Goal: Task Accomplishment & Management: Manage account settings

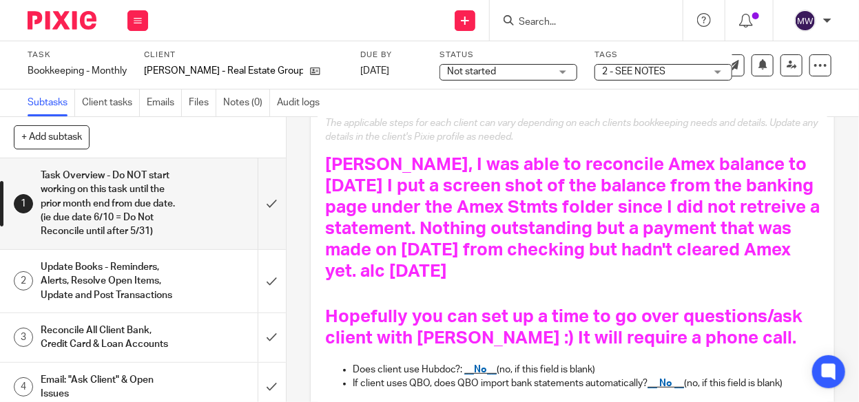
scroll to position [207, 0]
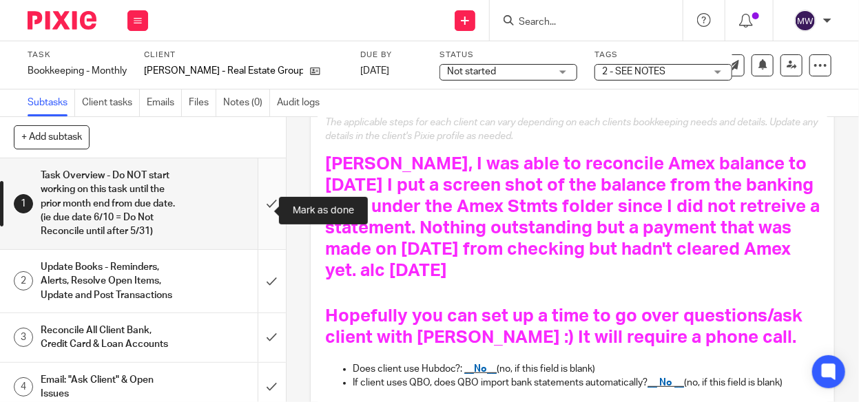
click at [257, 210] on input "submit" at bounding box center [143, 203] width 286 height 91
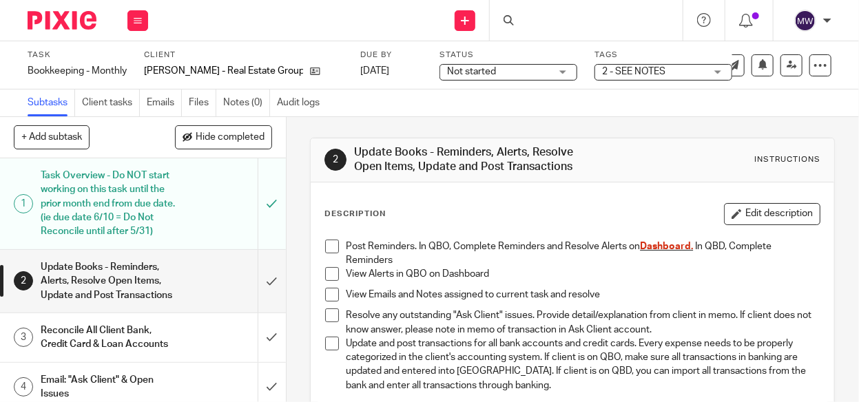
scroll to position [138, 0]
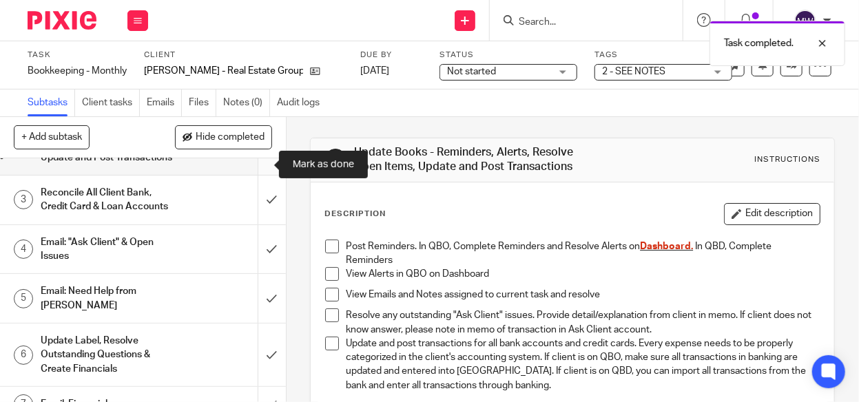
click at [256, 169] on input "submit" at bounding box center [143, 143] width 286 height 63
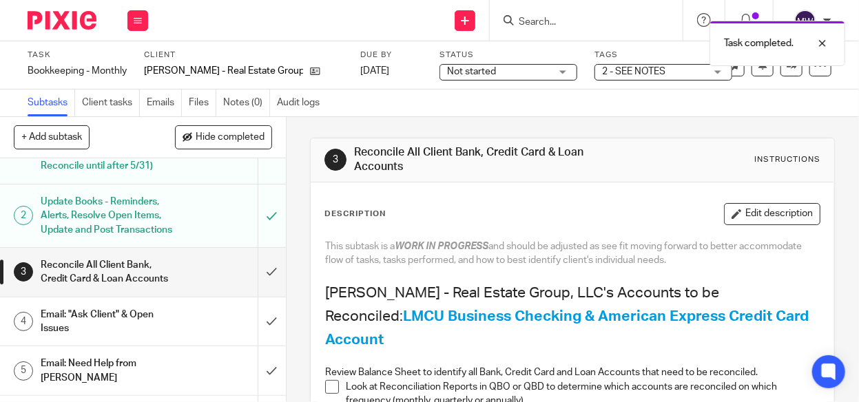
scroll to position [138, 0]
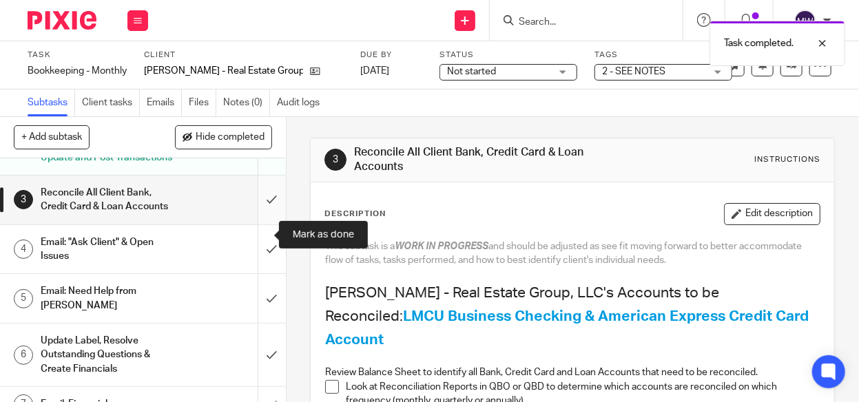
click at [251, 225] on input "submit" at bounding box center [143, 200] width 286 height 49
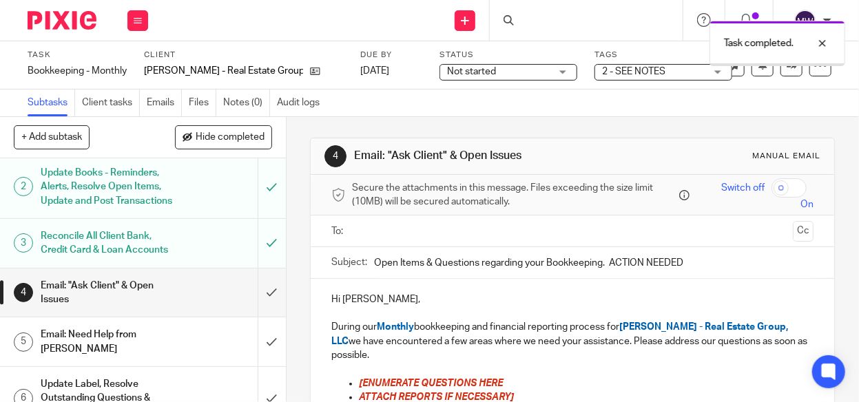
scroll to position [184, 0]
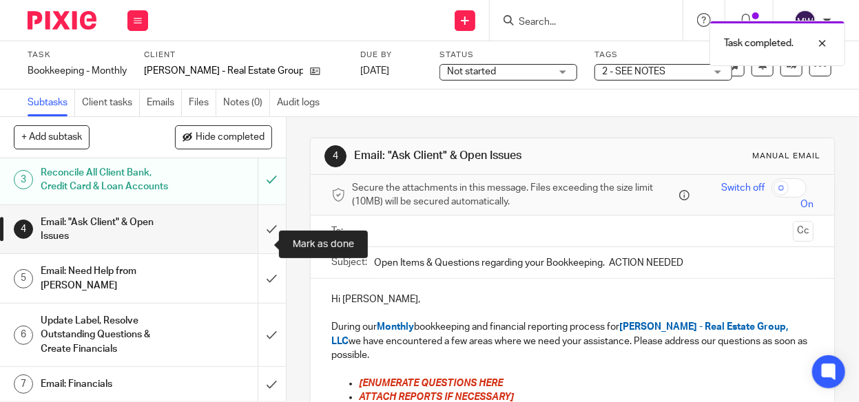
click at [256, 238] on input "submit" at bounding box center [143, 229] width 286 height 49
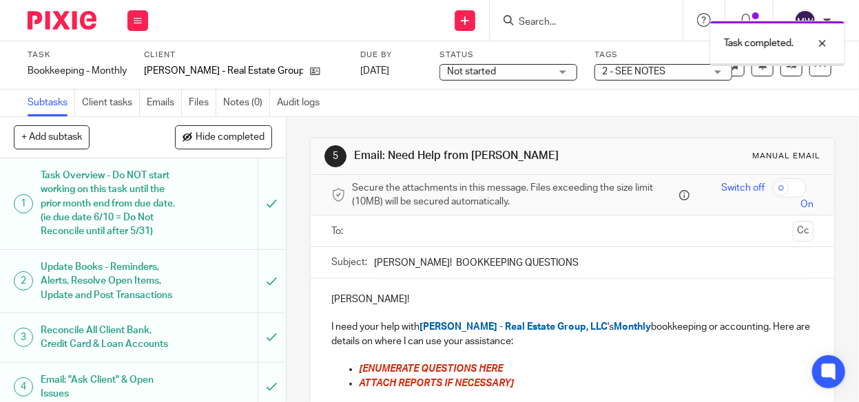
scroll to position [138, 0]
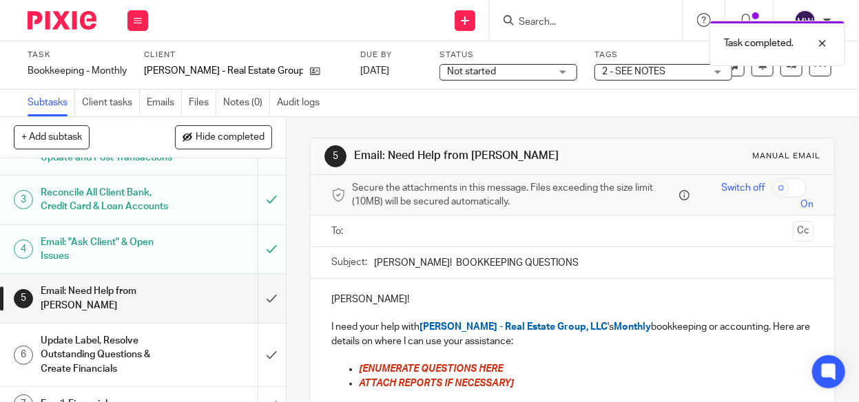
click at [628, 74] on span "2 - SEE NOTES" at bounding box center [633, 72] width 63 height 10
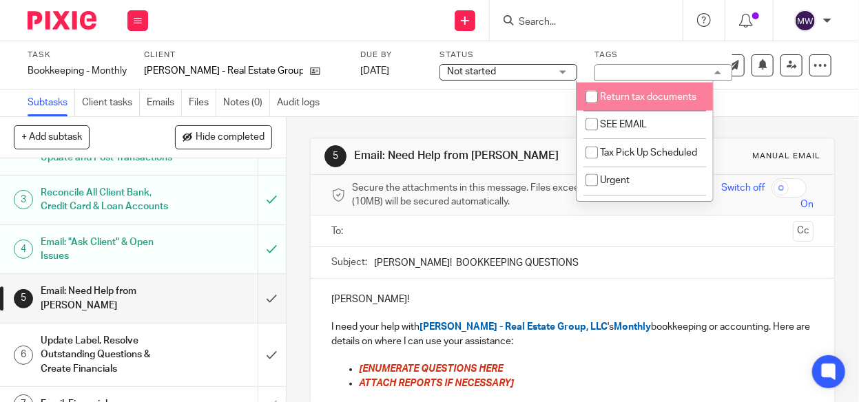
scroll to position [184, 0]
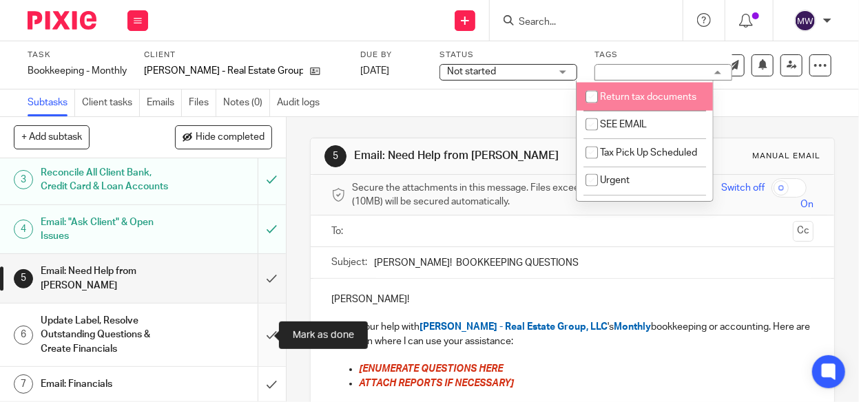
click at [264, 331] on input "submit" at bounding box center [143, 335] width 286 height 63
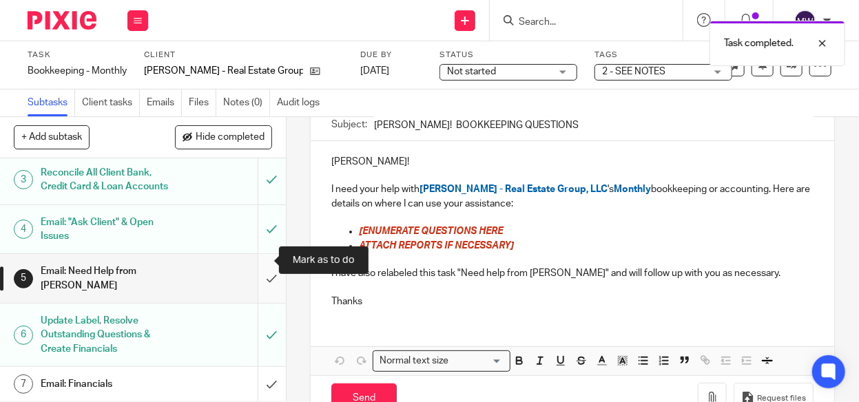
scroll to position [184, 0]
click at [179, 375] on div "Email: Financials" at bounding box center [142, 384] width 203 height 21
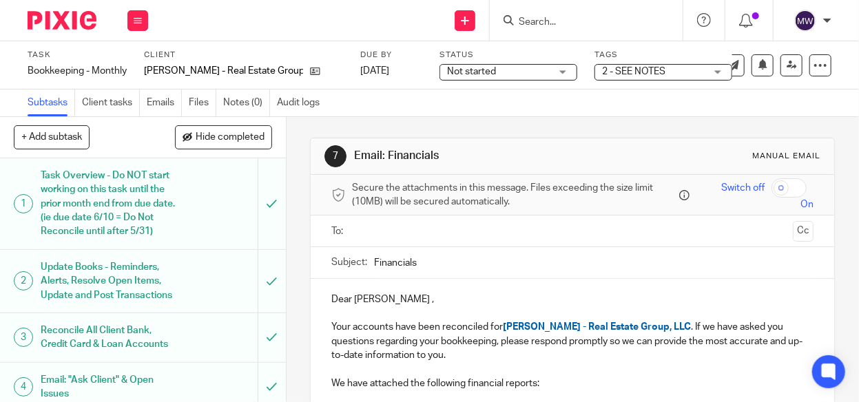
click at [385, 232] on input "text" at bounding box center [572, 231] width 431 height 16
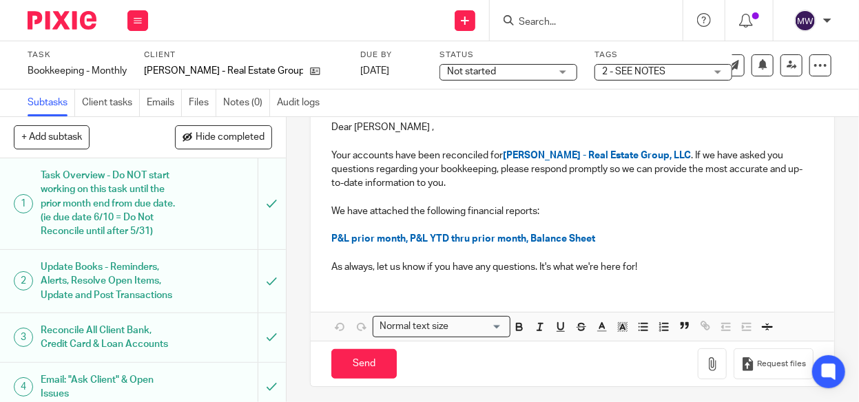
scroll to position [177, 0]
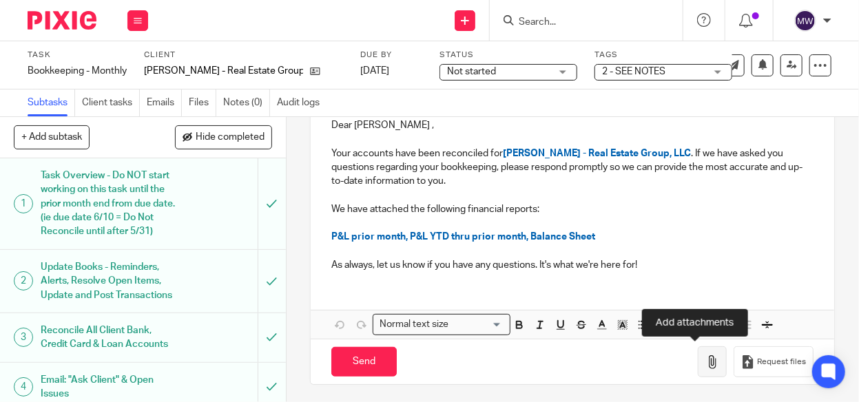
click at [706, 360] on icon "button" at bounding box center [713, 363] width 14 height 14
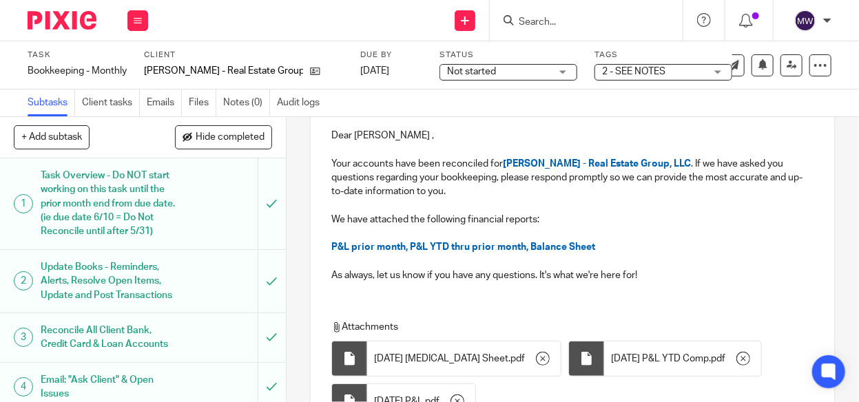
scroll to position [296, 0]
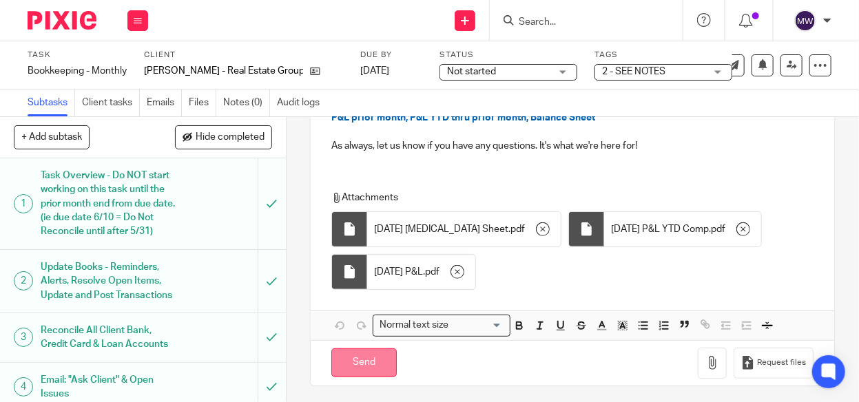
click at [359, 358] on input "Send" at bounding box center [363, 364] width 65 height 30
type input "Sent"
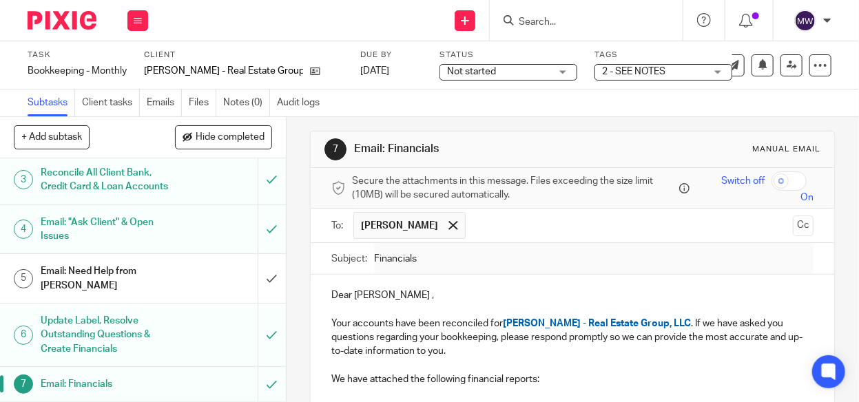
scroll to position [0, 0]
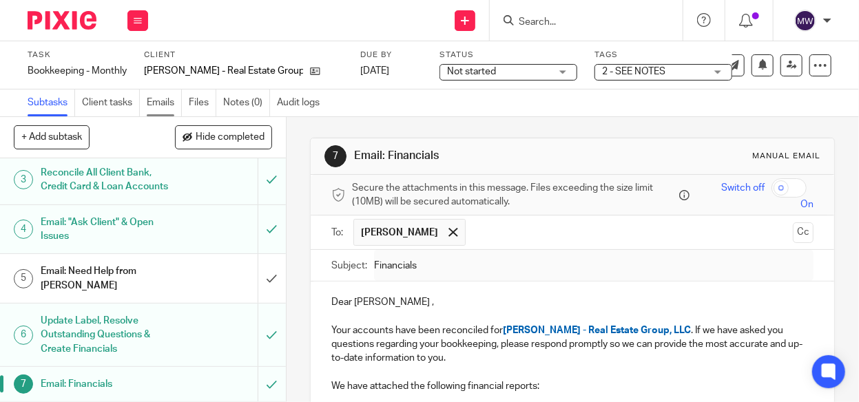
click at [168, 101] on link "Emails" at bounding box center [164, 103] width 35 height 27
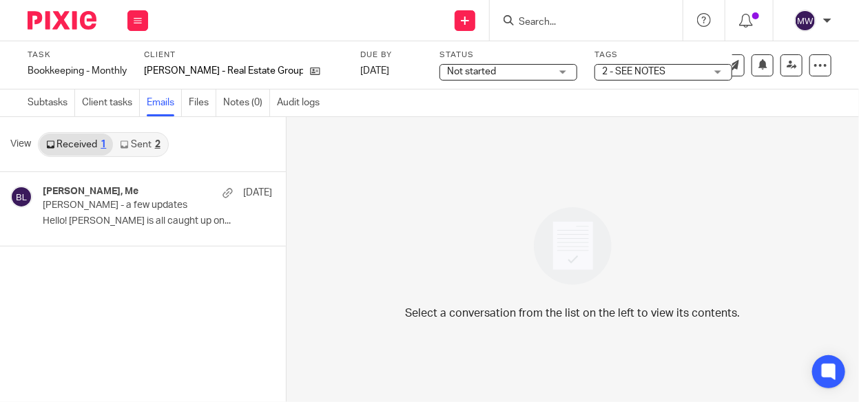
click at [143, 148] on link "Sent 2" at bounding box center [140, 145] width 54 height 22
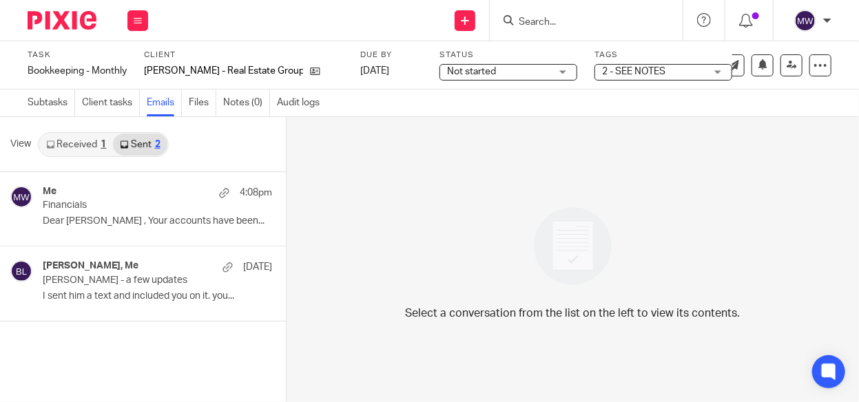
click at [70, 138] on link "Received 1" at bounding box center [76, 145] width 74 height 22
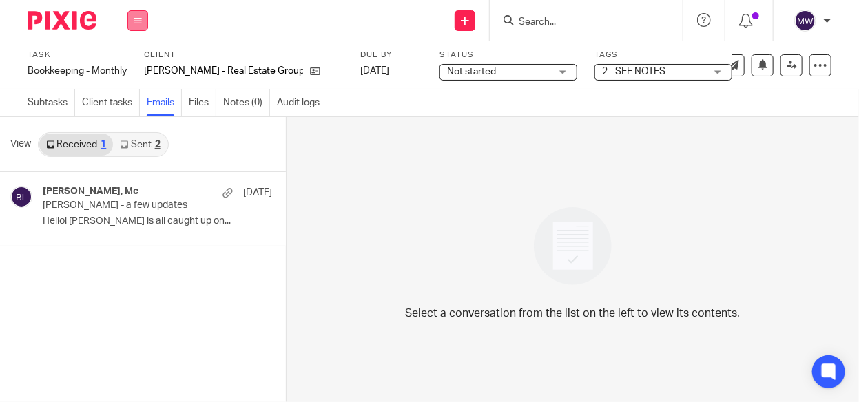
click at [145, 21] on button at bounding box center [137, 20] width 21 height 21
click at [134, 62] on link "Work" at bounding box center [131, 64] width 24 height 10
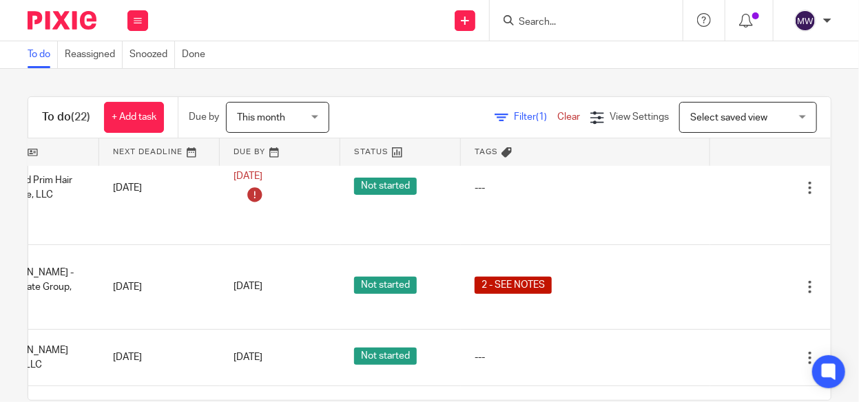
scroll to position [276, 238]
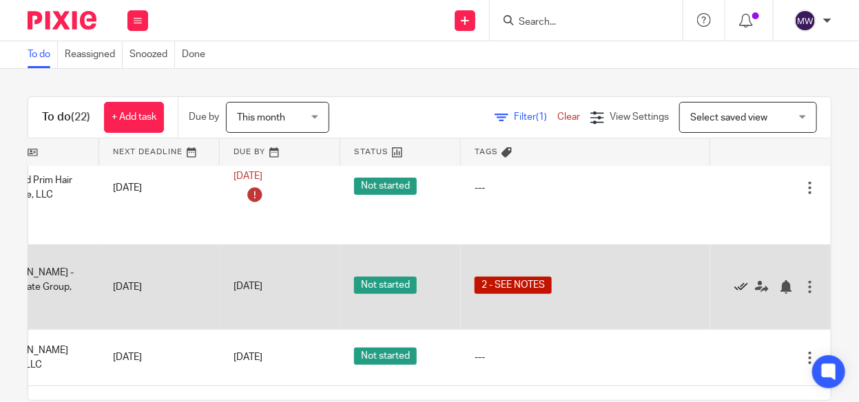
click at [734, 294] on icon at bounding box center [741, 287] width 14 height 14
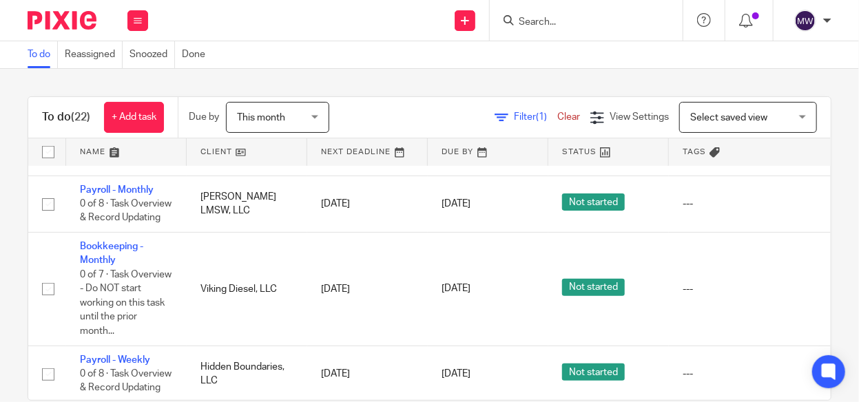
scroll to position [0, 0]
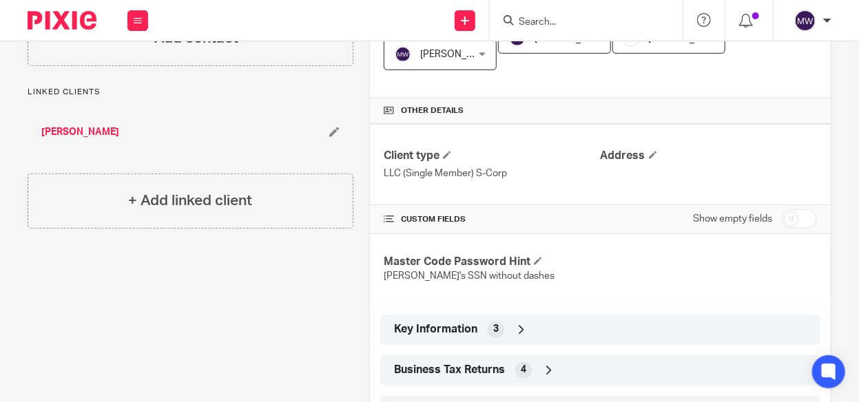
scroll to position [276, 0]
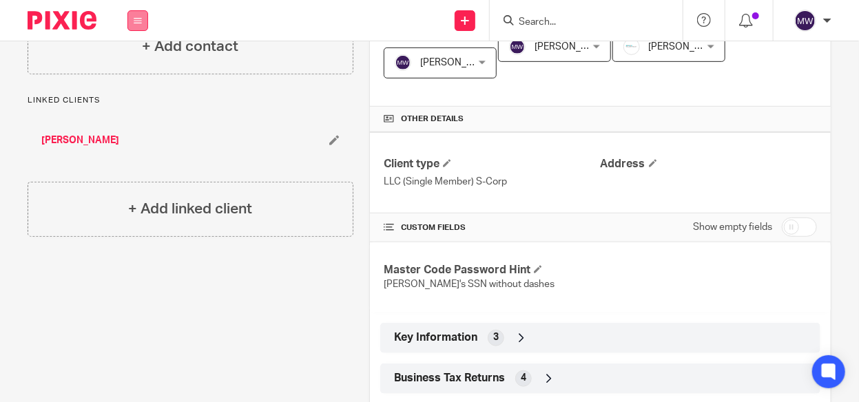
click at [135, 19] on icon at bounding box center [138, 21] width 8 height 8
click at [138, 85] on link "Email" at bounding box center [130, 84] width 23 height 10
